Goal: Task Accomplishment & Management: Manage account settings

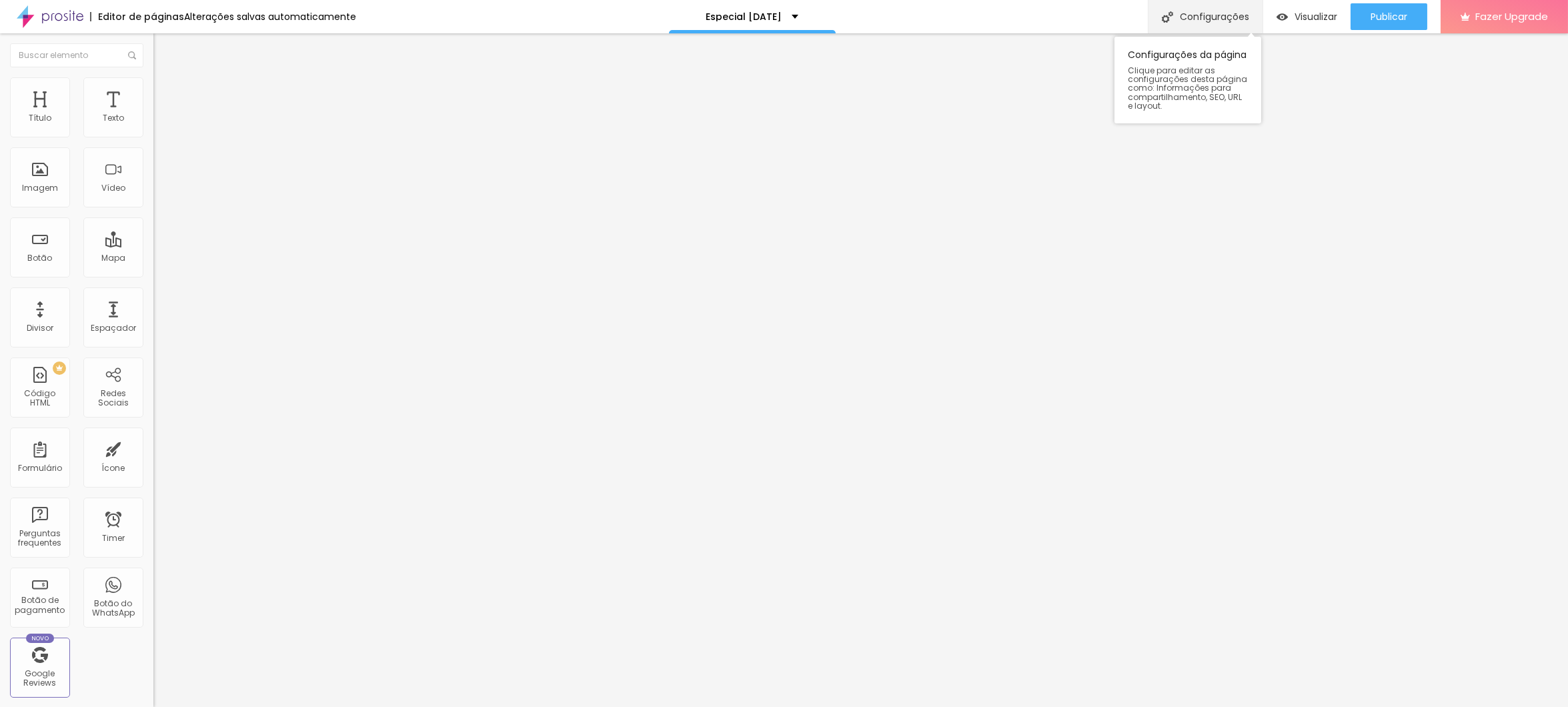
click at [1219, 8] on div "Configurações" at bounding box center [1205, 17] width 115 height 33
type input "[PERSON_NAME] | [DATE]"
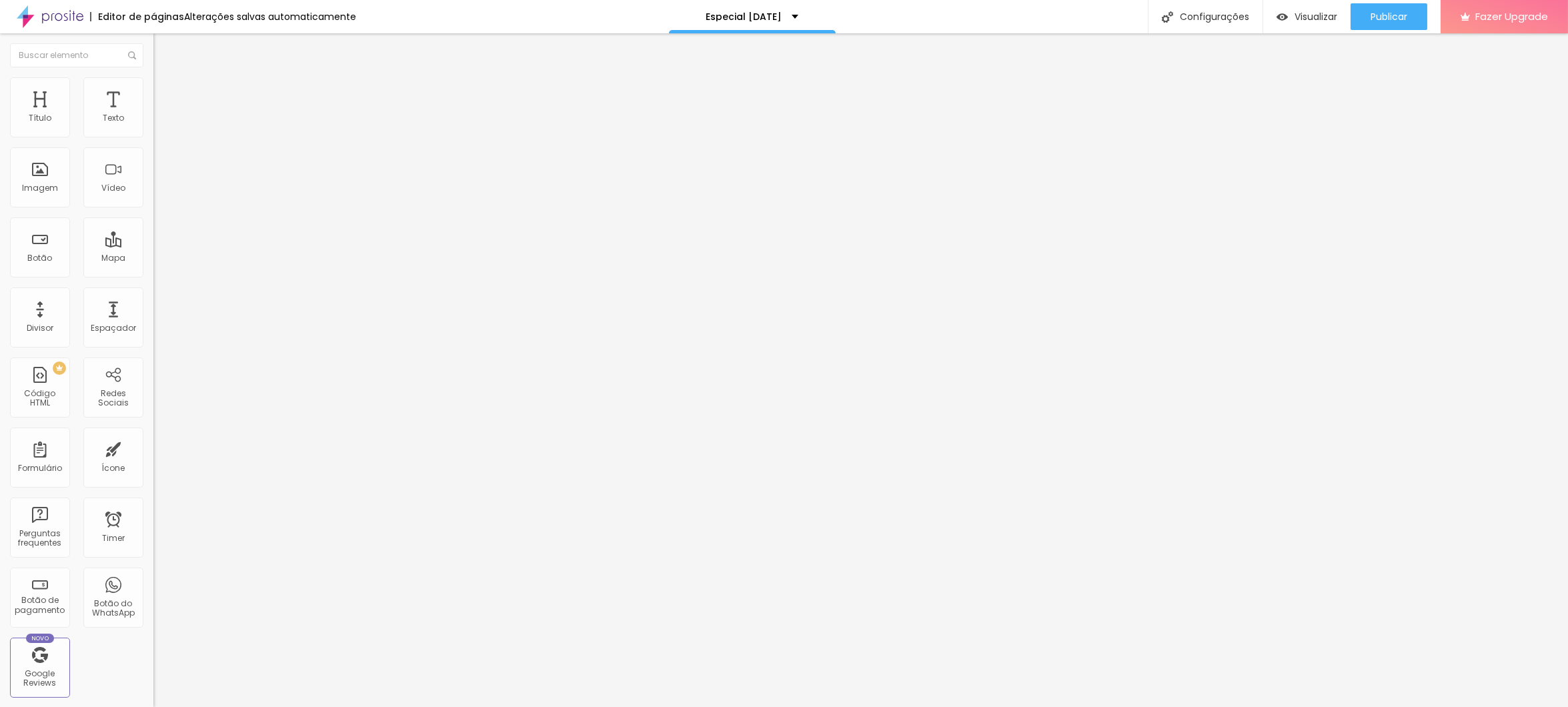
type textarea "Especial [DATE] [GEOGRAPHIC_DATA], [GEOGRAPHIC_DATA]"
type input "[PERSON_NAME] | Especial [DATE]"
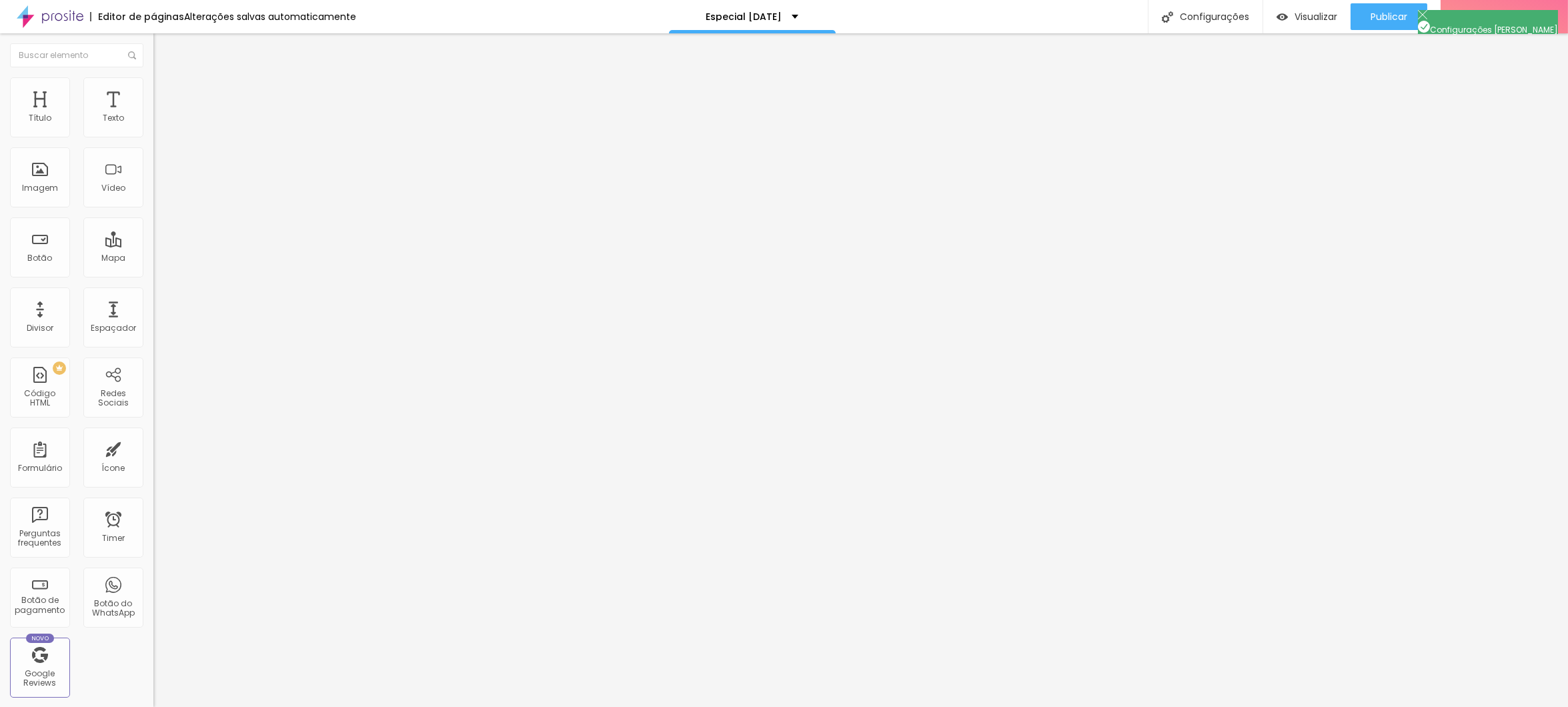
type textarea "Especial [DATE]"
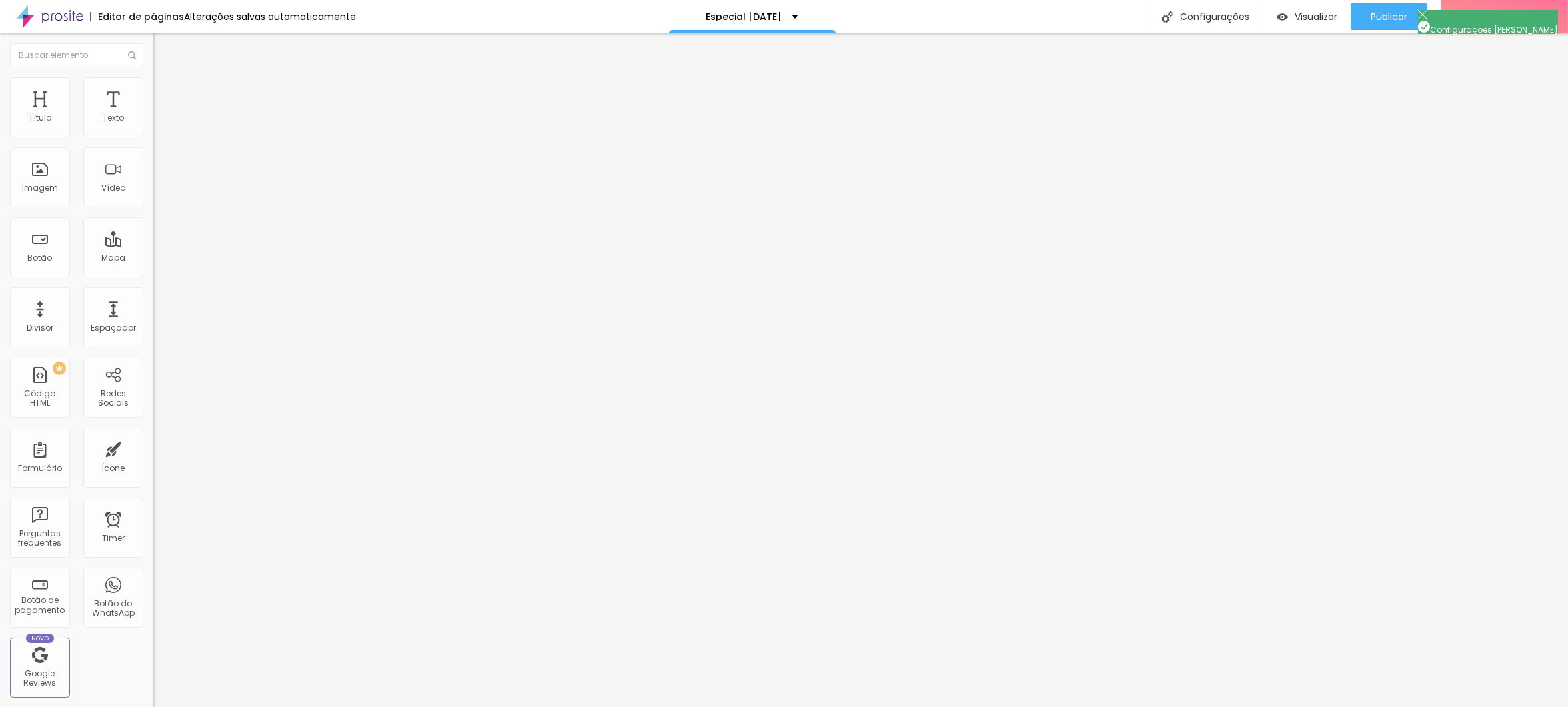
scroll to position [10, 0]
click at [1025, 706] on div at bounding box center [784, 721] width 1568 height 12
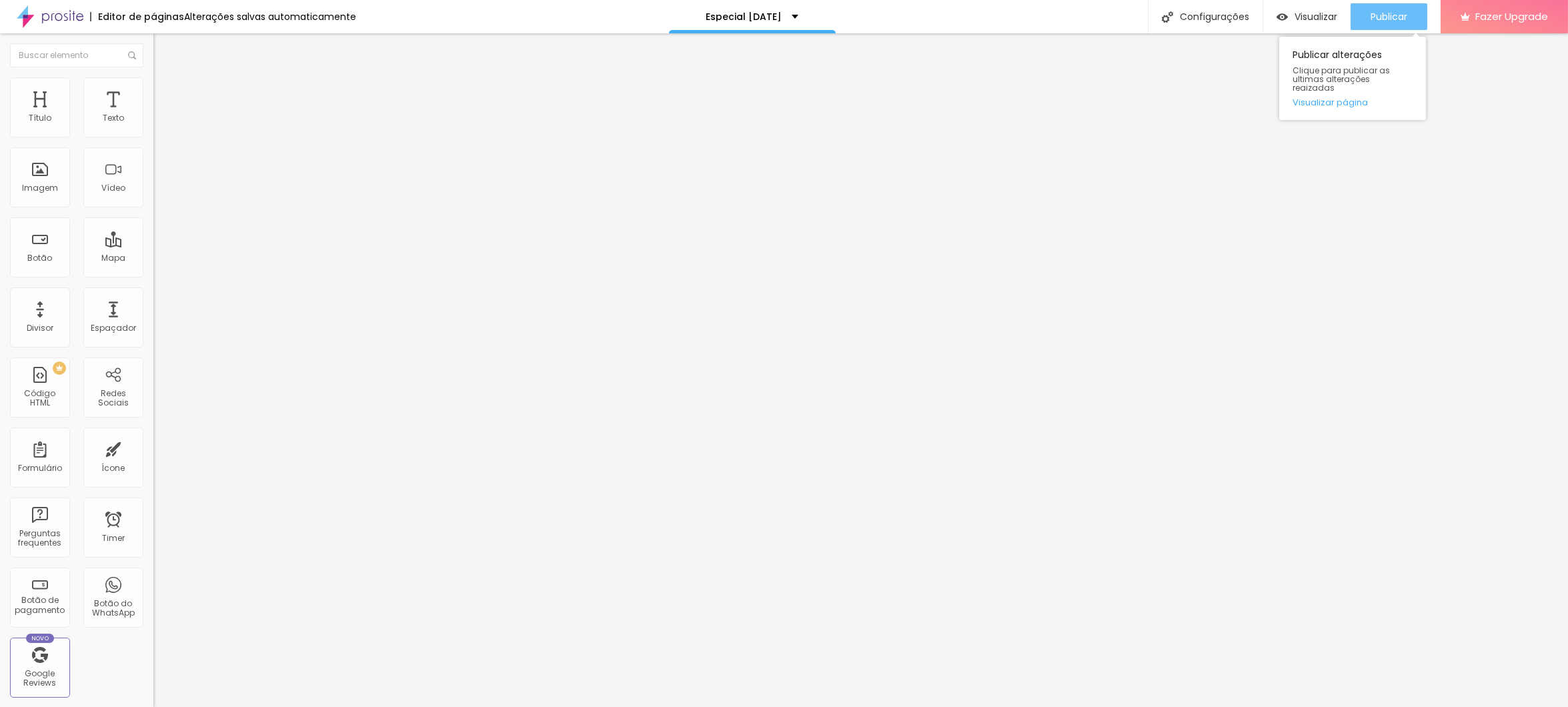
click at [1383, 18] on span "Publicar" at bounding box center [1389, 17] width 37 height 11
click at [164, 50] on img "button" at bounding box center [169, 49] width 11 height 11
click at [154, 115] on span "Adicionar imagem" at bounding box center [197, 108] width 86 height 11
